Goal: Information Seeking & Learning: Find contact information

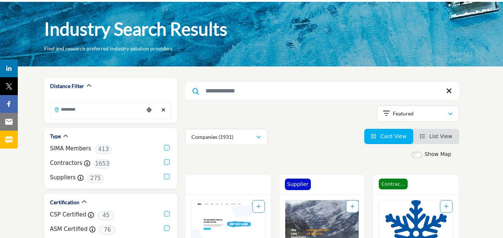
scroll to position [37, 0]
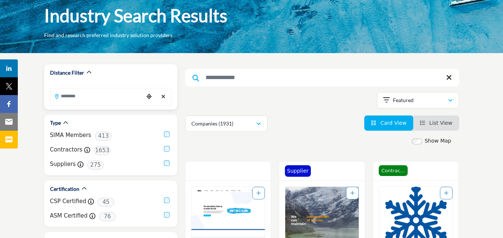
click at [101, 93] on input "Search Location" at bounding box center [96, 96] width 93 height 14
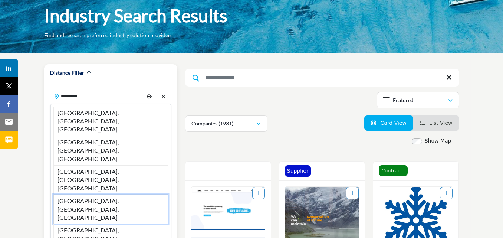
click at [93, 194] on li "Watertown, NY, USA" at bounding box center [110, 208] width 115 height 29
type input "**********"
type input "***"
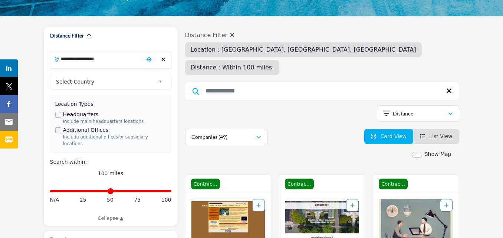
scroll to position [185, 0]
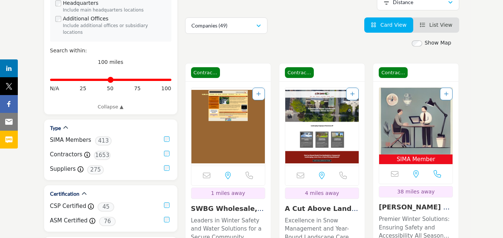
click at [228, 110] on img "Open Listing in new tab" at bounding box center [227, 127] width 73 height 78
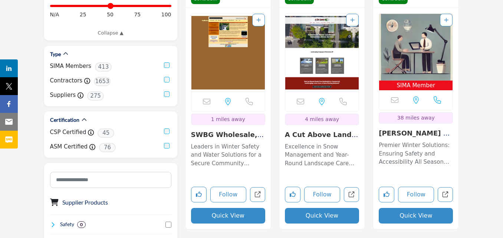
scroll to position [260, 0]
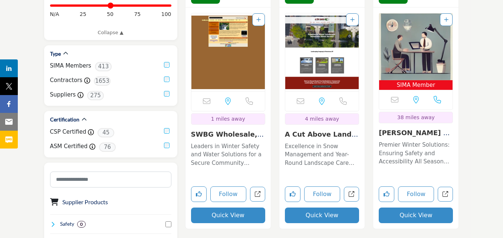
click at [317, 61] on img "Open Listing in new tab" at bounding box center [321, 52] width 73 height 78
click at [411, 48] on img "Open Listing in new tab" at bounding box center [415, 46] width 73 height 67
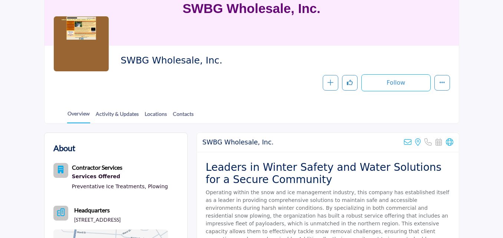
scroll to position [74, 0]
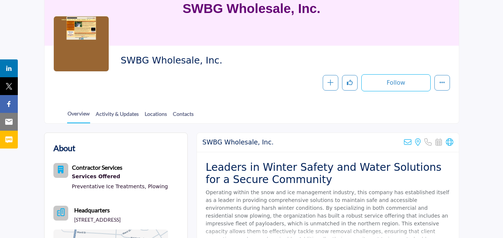
drag, startPoint x: 122, startPoint y: 63, endPoint x: 193, endPoint y: 62, distance: 70.5
click at [193, 62] on span "SWBG Wholesale, Inc." at bounding box center [222, 61] width 202 height 12
copy span "SWBG Wholesale"
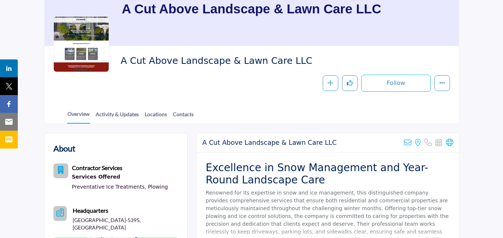
scroll to position [74, 0]
drag, startPoint x: 122, startPoint y: 59, endPoint x: 294, endPoint y: 62, distance: 171.8
click at [294, 62] on span "A Cut Above Landscape & Lawn Care LLC" at bounding box center [222, 61] width 202 height 12
copy span "A Cut Above Landscape & Lawn Care LLC"
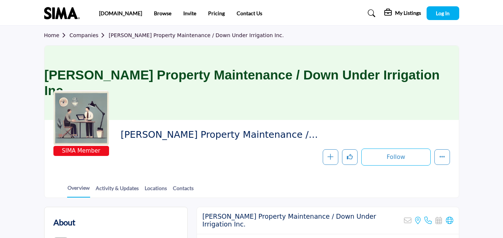
drag, startPoint x: 168, startPoint y: 135, endPoint x: 208, endPoint y: 123, distance: 41.1
click at [0, 0] on div at bounding box center [0, 0] width 0 height 0
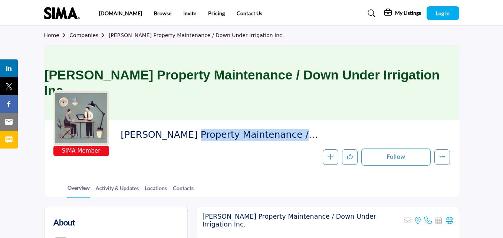
drag, startPoint x: 122, startPoint y: 136, endPoint x: 256, endPoint y: 136, distance: 133.2
click at [256, 136] on span "Sheldon's Property Maintenance / Down Under Irrigation Inc." at bounding box center [222, 135] width 202 height 12
copy span "Sheldon's Property Maintenance"
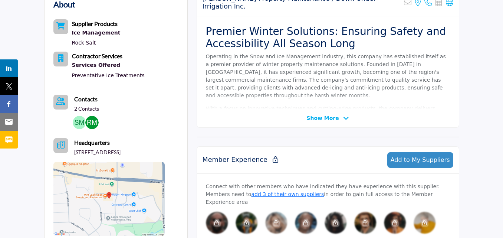
scroll to position [260, 0]
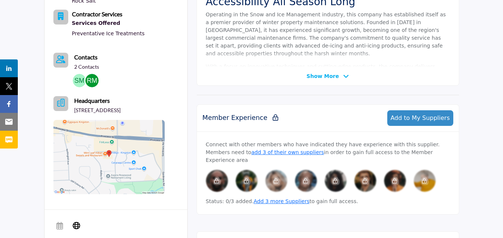
click at [121, 111] on p "829 Norwest Rd, Kingston, ON K7P-2N3, CAN" at bounding box center [97, 109] width 46 height 7
copy p "Kingston"
